Goal: Feedback & Contribution: Leave review/rating

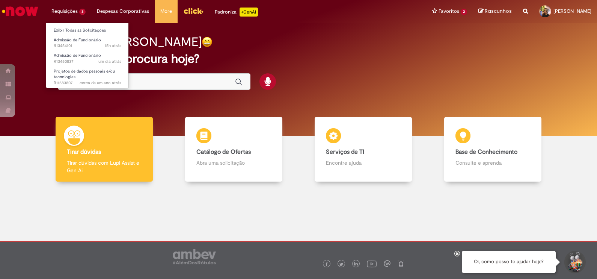
click at [67, 12] on li "Requisições 3 Exibir Todas as Solicitações Admissão de Funcionário 15h atrás 15…" at bounding box center [68, 11] width 45 height 23
click at [77, 29] on link "Exibir Todas as Solicitações" at bounding box center [87, 30] width 83 height 8
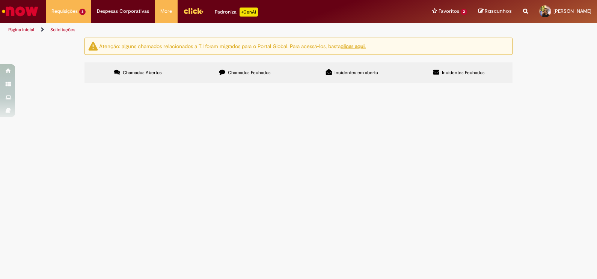
click at [0, 0] on span "Olá, bom dia! Espero que esteja bem. Venho por meio deste solicitar a troca da …" at bounding box center [0, 0] width 0 height 0
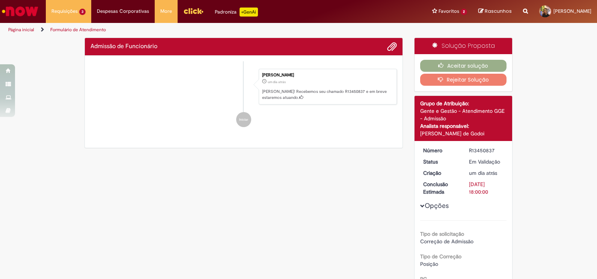
click at [321, 148] on div "Enviar [PERSON_NAME] um dia atrás um dia atrás [PERSON_NAME]! Recebemos seu cha…" at bounding box center [244, 102] width 318 height 92
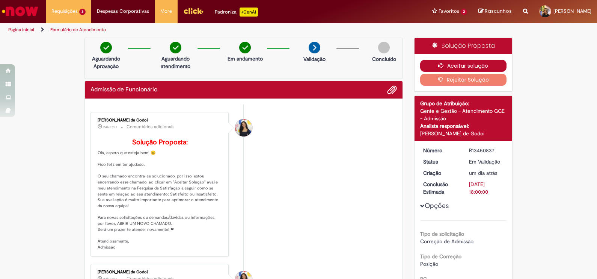
click at [467, 65] on button "Aceitar solução" at bounding box center [463, 66] width 87 height 12
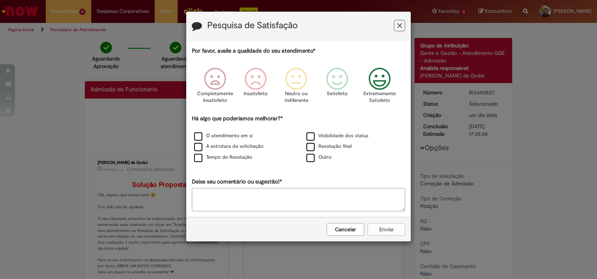
click at [390, 89] on icon "Feedback" at bounding box center [380, 79] width 28 height 23
click at [315, 160] on label "Outro" at bounding box center [318, 157] width 25 height 7
click at [289, 192] on textarea "Deixe seu comentário ou sugestão!*" at bounding box center [298, 199] width 213 height 23
click at [289, 192] on textarea "*" at bounding box center [298, 199] width 213 height 23
type textarea "**"
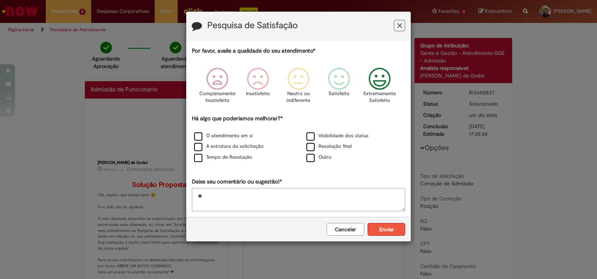
click at [394, 228] on button "Enviar" at bounding box center [387, 229] width 38 height 13
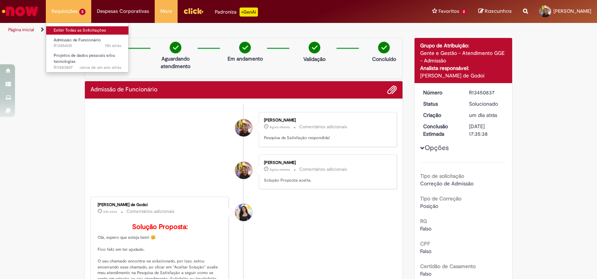
click at [72, 30] on link "Exibir Todas as Solicitações" at bounding box center [87, 30] width 83 height 8
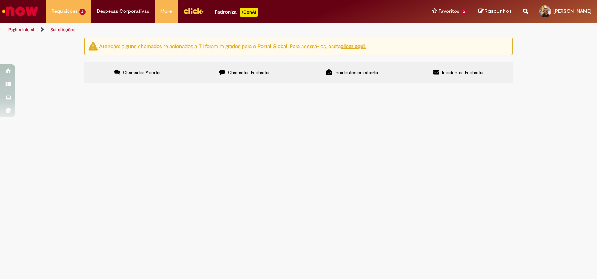
click at [0, 0] on span "Olá, bom dia! Espero que esteja bem. Venho por meio deste solicitar a troca da …" at bounding box center [0, 0] width 0 height 0
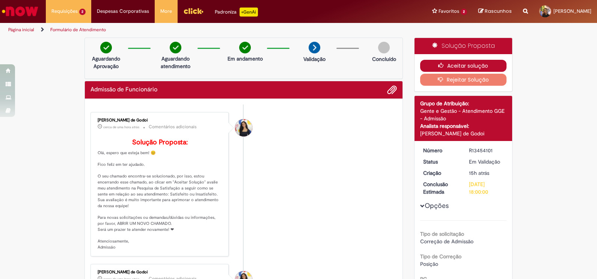
click at [450, 63] on button "Aceitar solução" at bounding box center [463, 66] width 87 height 12
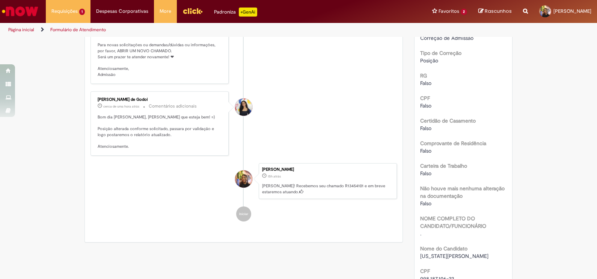
scroll to position [65, 0]
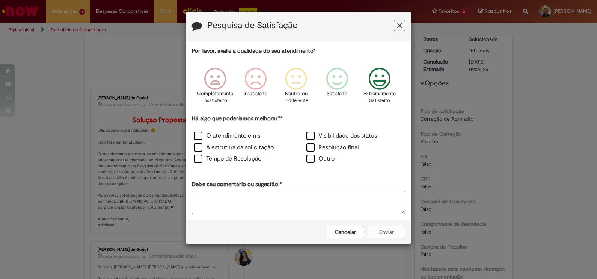
click at [378, 71] on icon "Feedback" at bounding box center [380, 79] width 28 height 23
click at [319, 159] on label "Outro" at bounding box center [320, 158] width 28 height 9
drag, startPoint x: 272, startPoint y: 187, endPoint x: 253, endPoint y: 204, distance: 26.0
click at [253, 204] on div "Por favor, avalie a qualidade do seu atendimento* Completamente Insatisfeito In…" at bounding box center [298, 130] width 213 height 166
click at [253, 204] on textarea "Deixe seu comentário ou sugestão!*" at bounding box center [298, 201] width 213 height 23
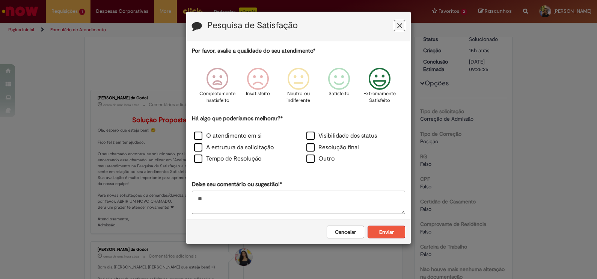
type textarea "**"
click at [379, 225] on button "Enviar" at bounding box center [387, 231] width 38 height 13
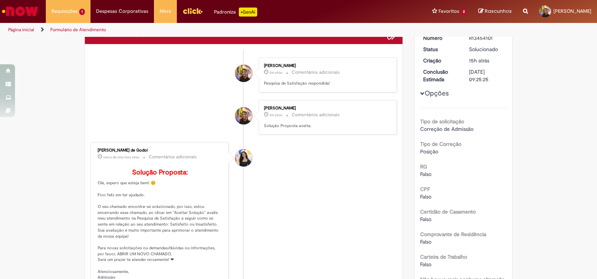
scroll to position [0, 0]
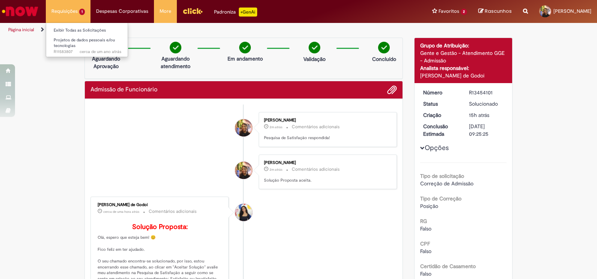
click at [86, 25] on li "Exibir Todas as Solicitações" at bounding box center [87, 30] width 83 height 10
click at [87, 29] on link "Exibir Todas as Solicitações" at bounding box center [87, 30] width 83 height 8
